Goal: Information Seeking & Learning: Understand process/instructions

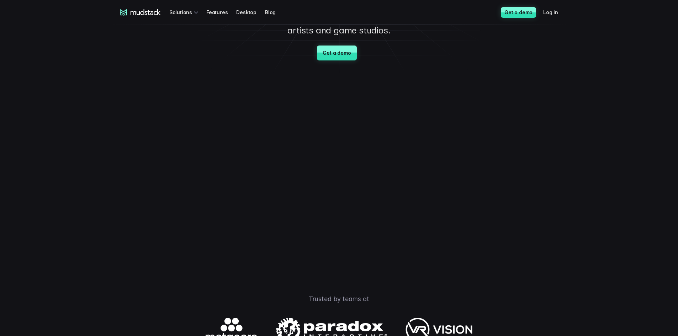
scroll to position [71, 0]
drag, startPoint x: 320, startPoint y: 202, endPoint x: 318, endPoint y: 205, distance: 3.7
click at [318, 202] on video at bounding box center [339, 167] width 374 height 187
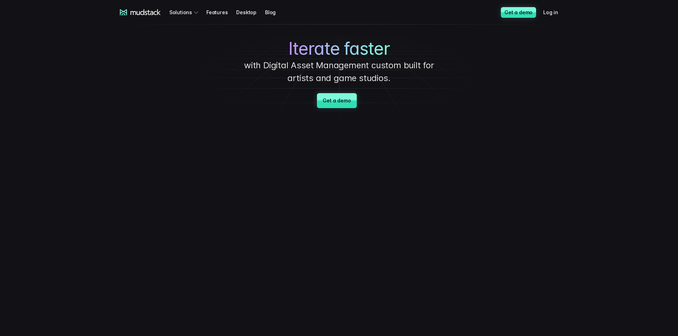
scroll to position [0, 0]
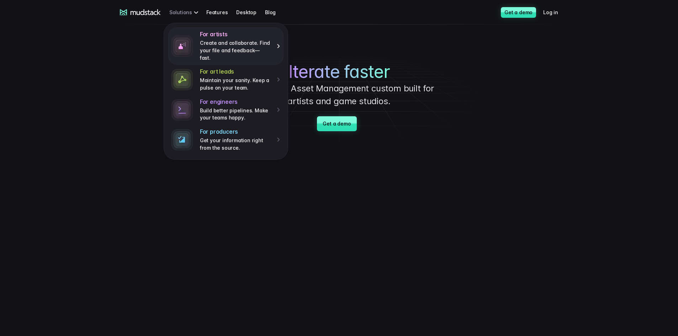
click at [189, 44] on img at bounding box center [181, 46] width 21 height 21
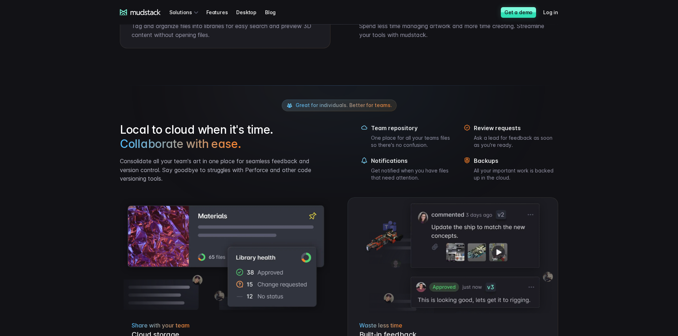
scroll to position [534, 0]
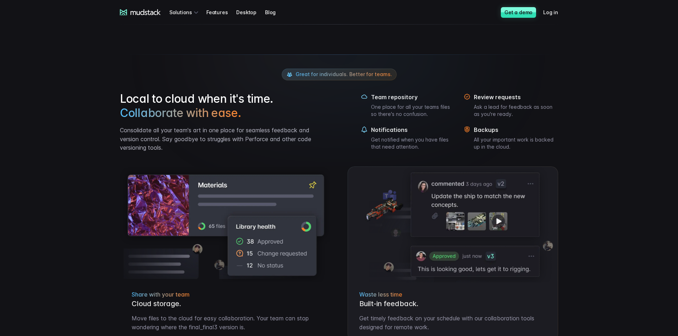
click at [373, 75] on span "Great for individuals. Better for teams." at bounding box center [344, 74] width 96 height 6
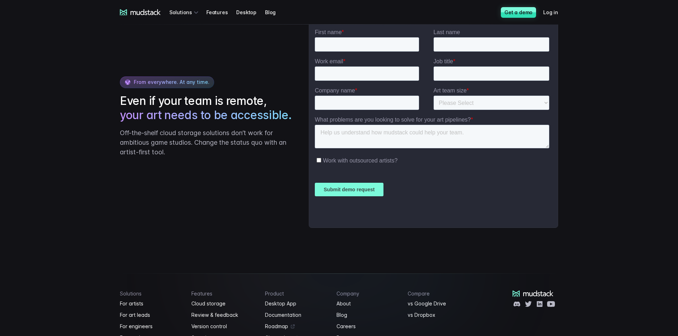
scroll to position [1082, 0]
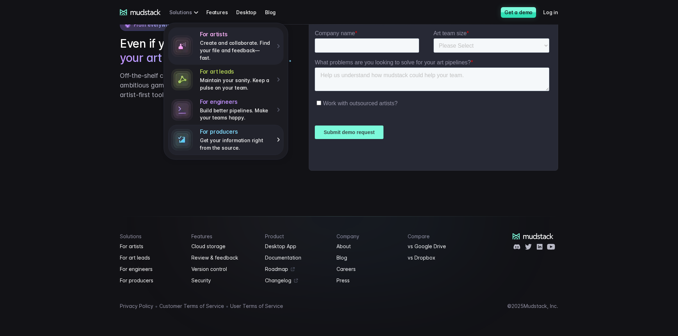
click at [257, 137] on p "Get your information right from the source." at bounding box center [236, 144] width 72 height 15
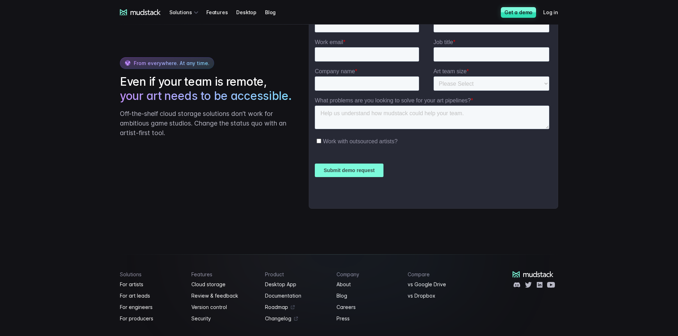
scroll to position [1382, 0]
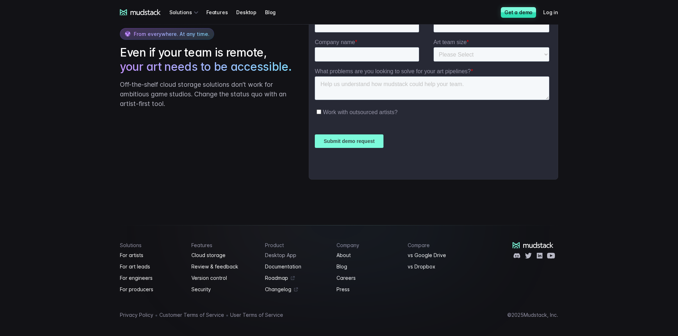
click at [282, 251] on link "Desktop App" at bounding box center [296, 255] width 63 height 9
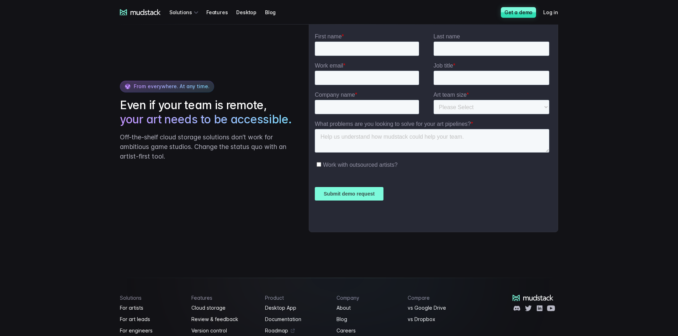
scroll to position [1479, 0]
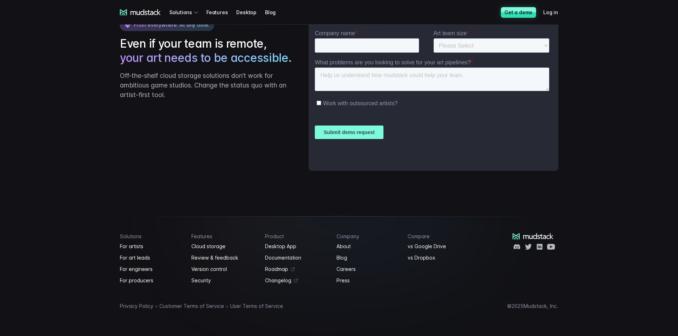
click at [286, 263] on div "Product Desktop App Documentation Roadmap Changelog" at bounding box center [296, 259] width 63 height 52
click at [291, 260] on link "Documentation" at bounding box center [296, 258] width 63 height 9
